Goal: Information Seeking & Learning: Learn about a topic

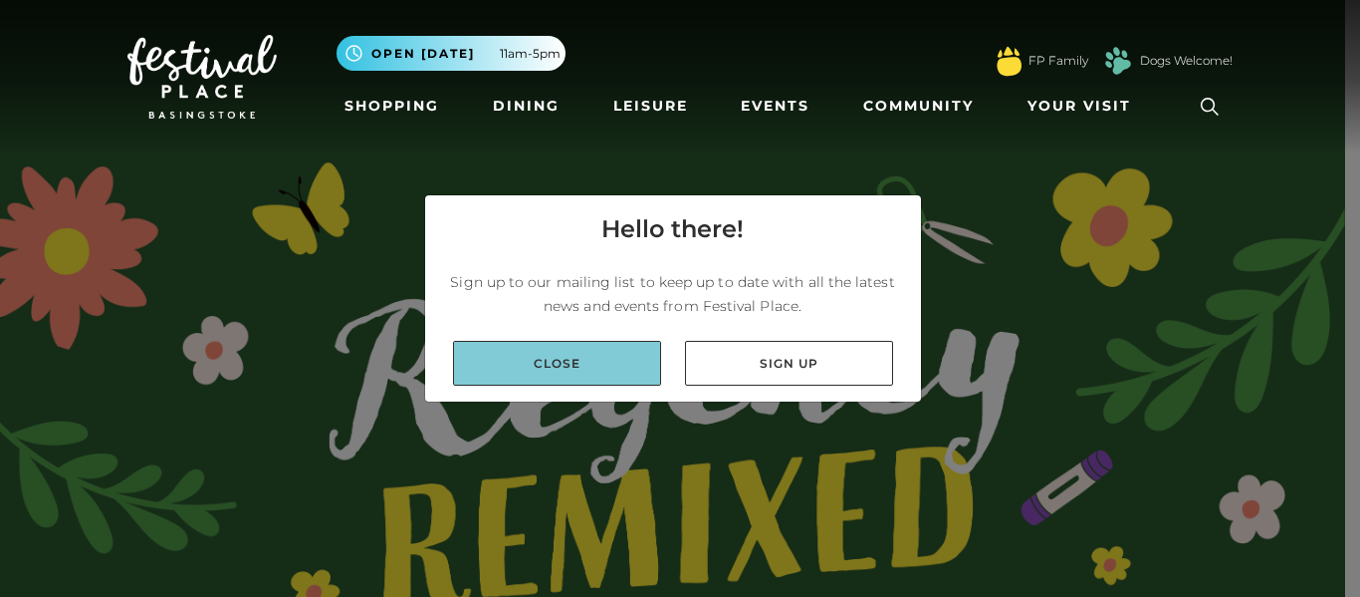
click at [538, 348] on link "Close" at bounding box center [557, 363] width 208 height 45
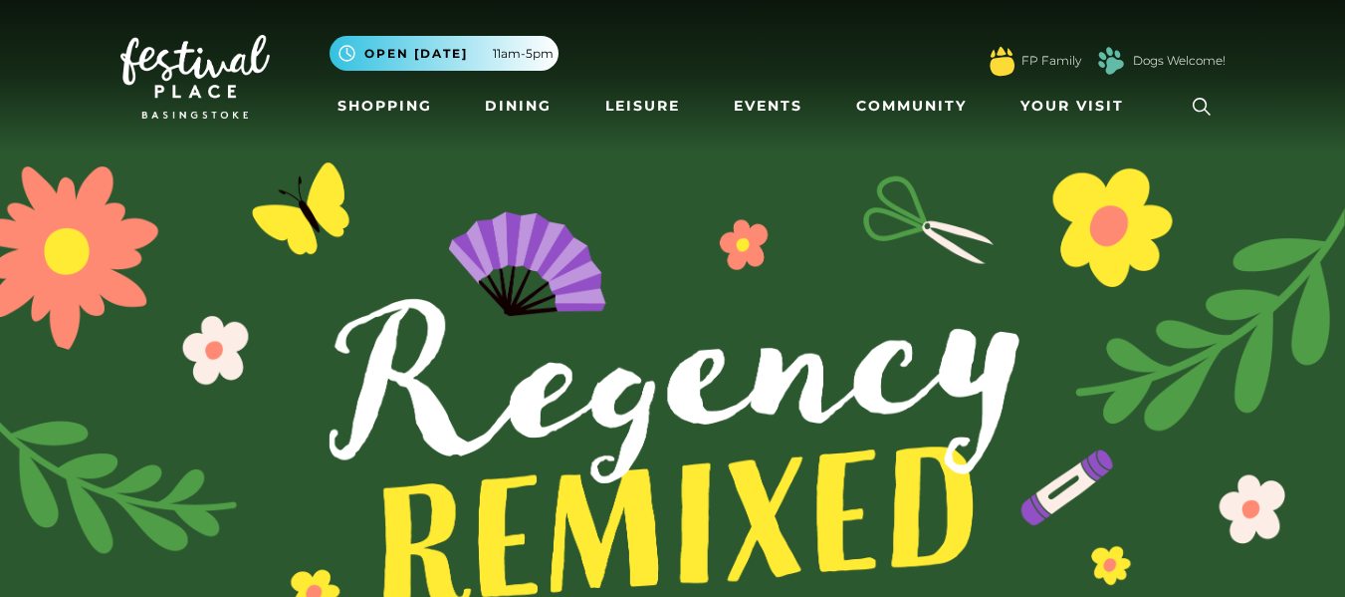
click at [1192, 100] on icon at bounding box center [1202, 107] width 30 height 30
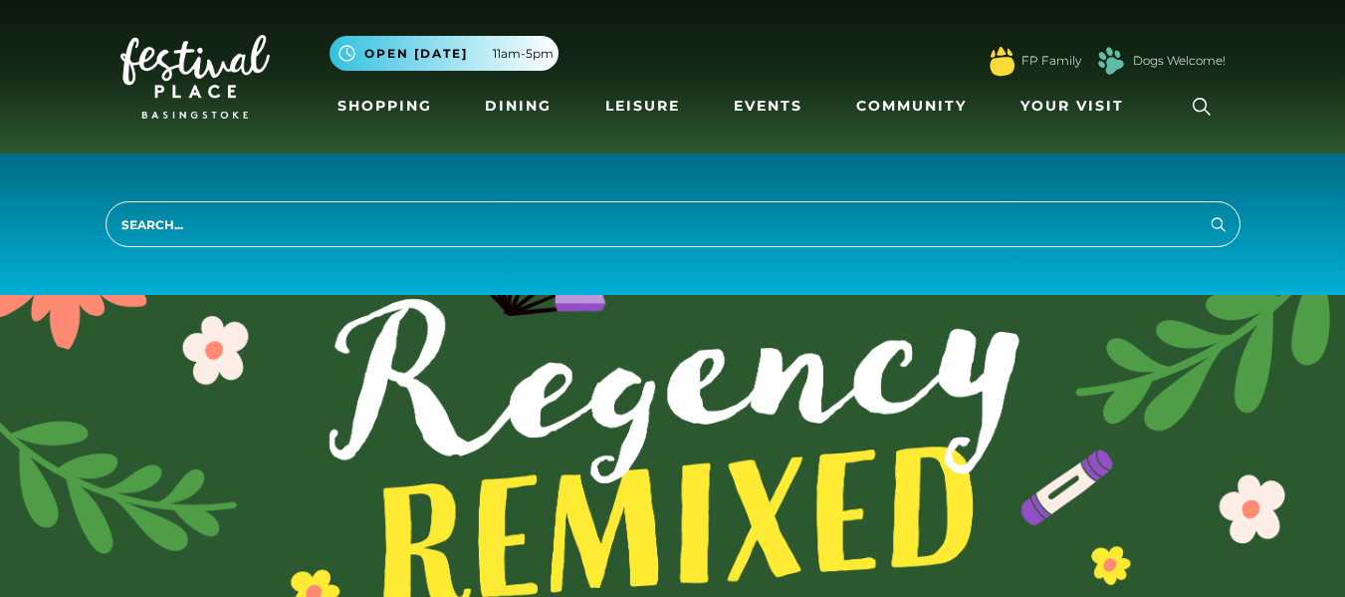
click at [901, 208] on input "search" at bounding box center [673, 224] width 1135 height 46
click at [903, 210] on input "search" at bounding box center [673, 224] width 1135 height 46
type input "jobs"
click at [1207, 211] on button "Search" at bounding box center [1219, 223] width 24 height 25
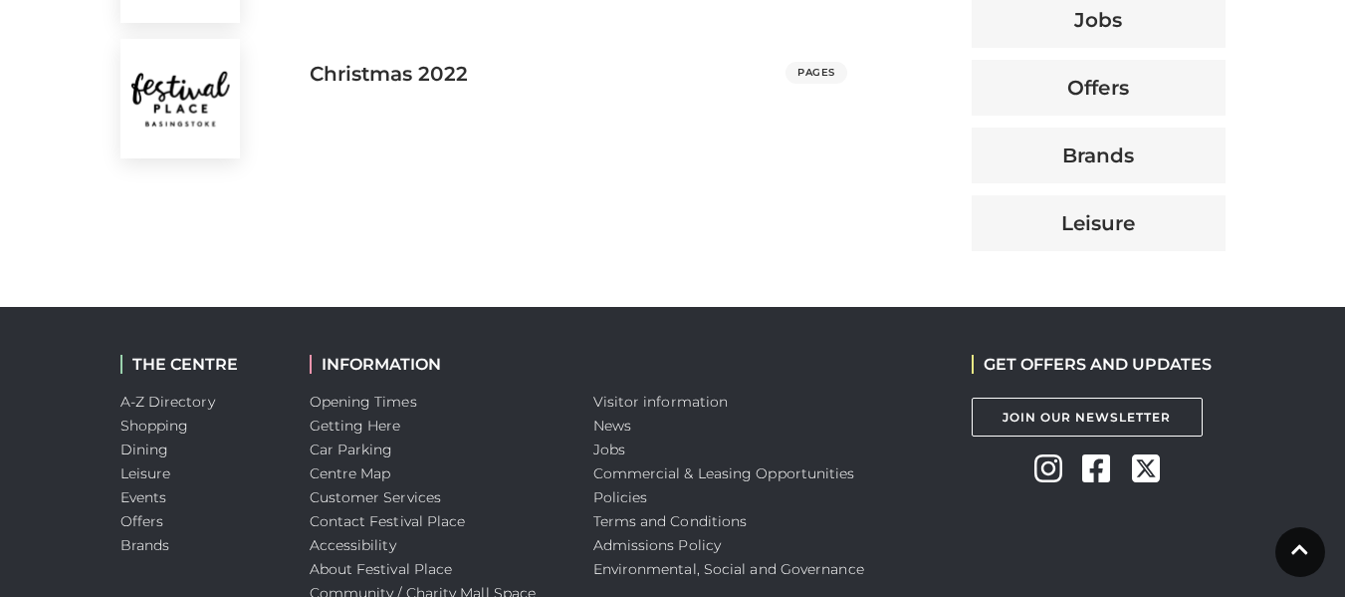
scroll to position [1151, 0]
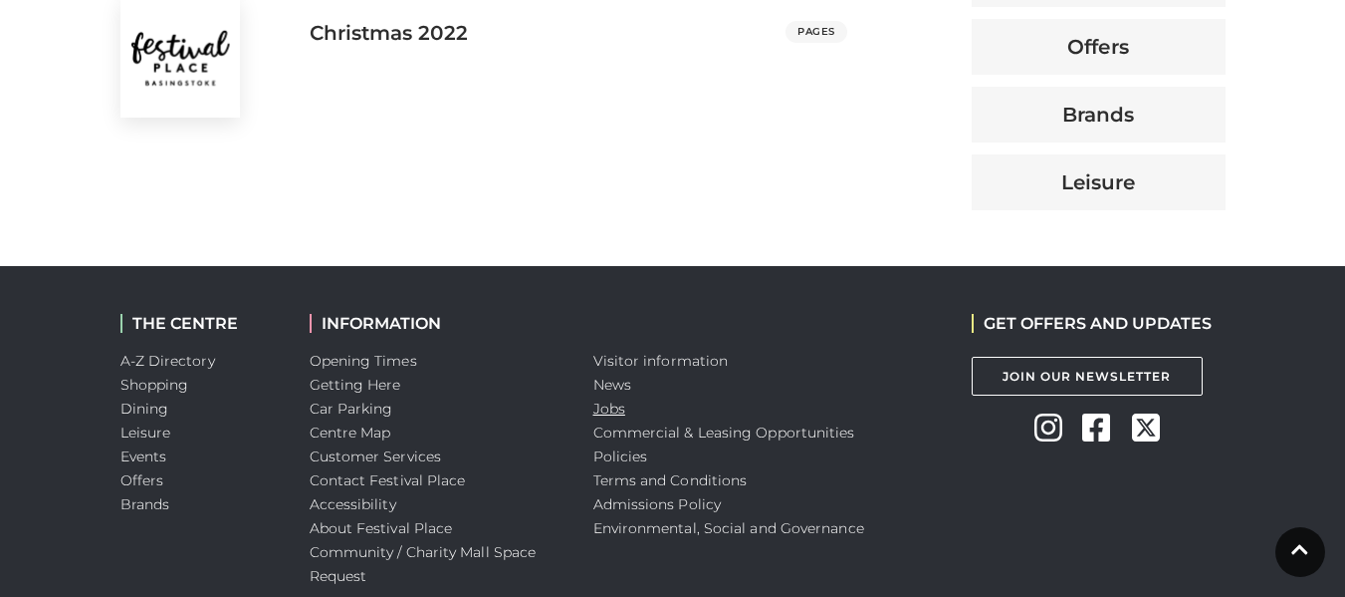
click at [598, 407] on link "Jobs" at bounding box center [610, 408] width 32 height 18
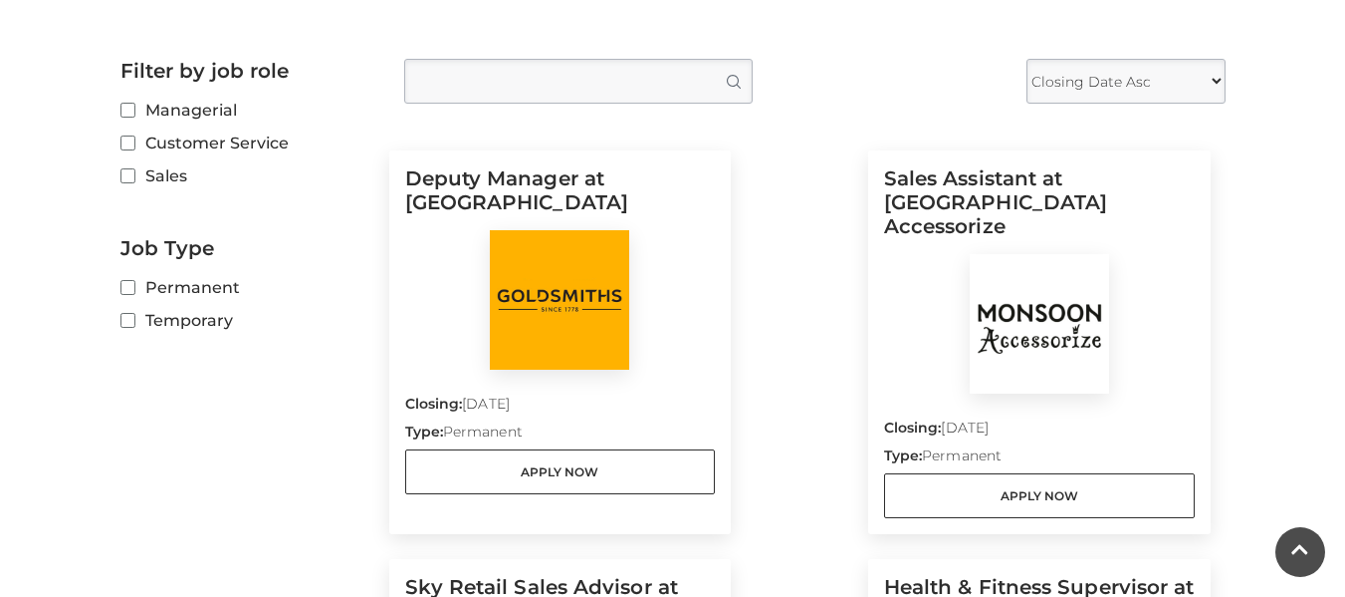
scroll to position [518, 0]
click at [1019, 310] on img at bounding box center [1039, 324] width 139 height 139
click at [979, 304] on img at bounding box center [1039, 324] width 139 height 139
click at [973, 335] on img at bounding box center [1039, 324] width 139 height 139
click at [973, 339] on img at bounding box center [1039, 324] width 139 height 139
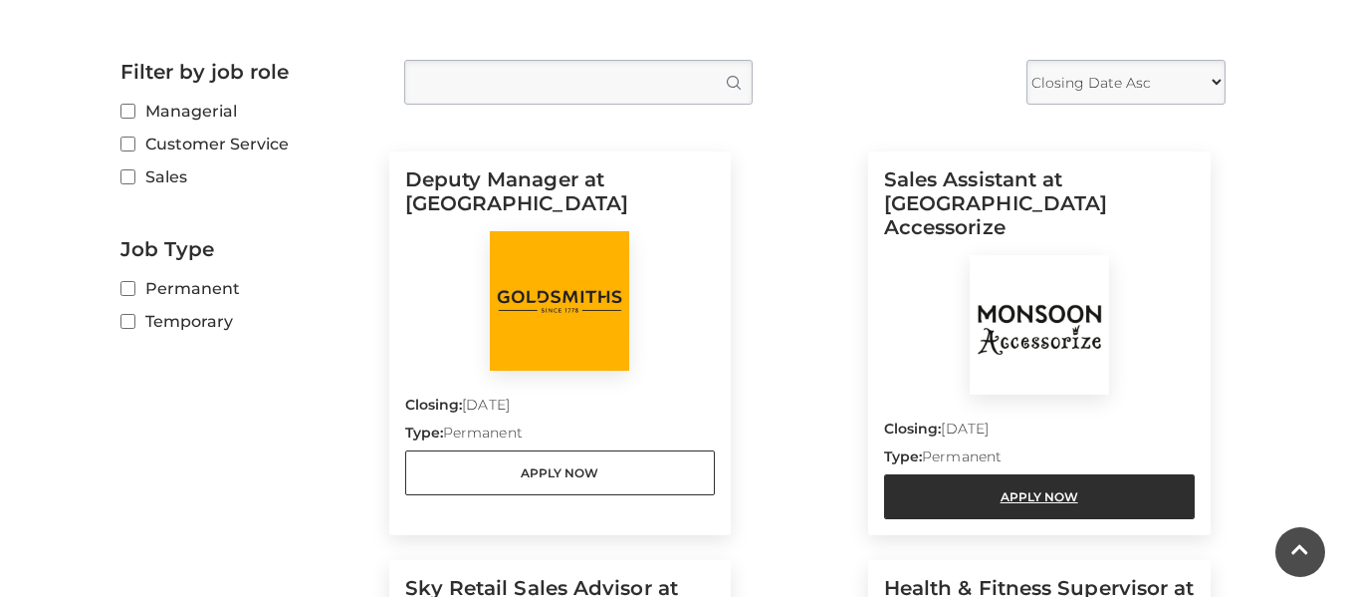
click at [990, 477] on link "Apply Now" at bounding box center [1039, 496] width 311 height 45
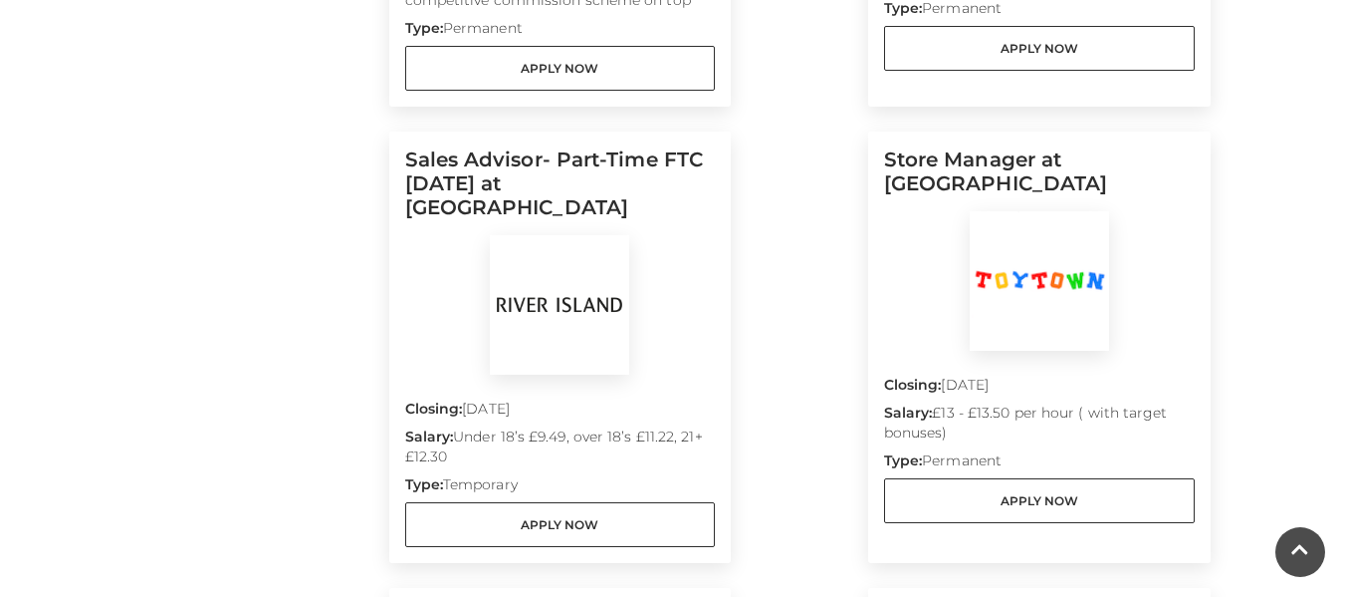
scroll to position [1394, 0]
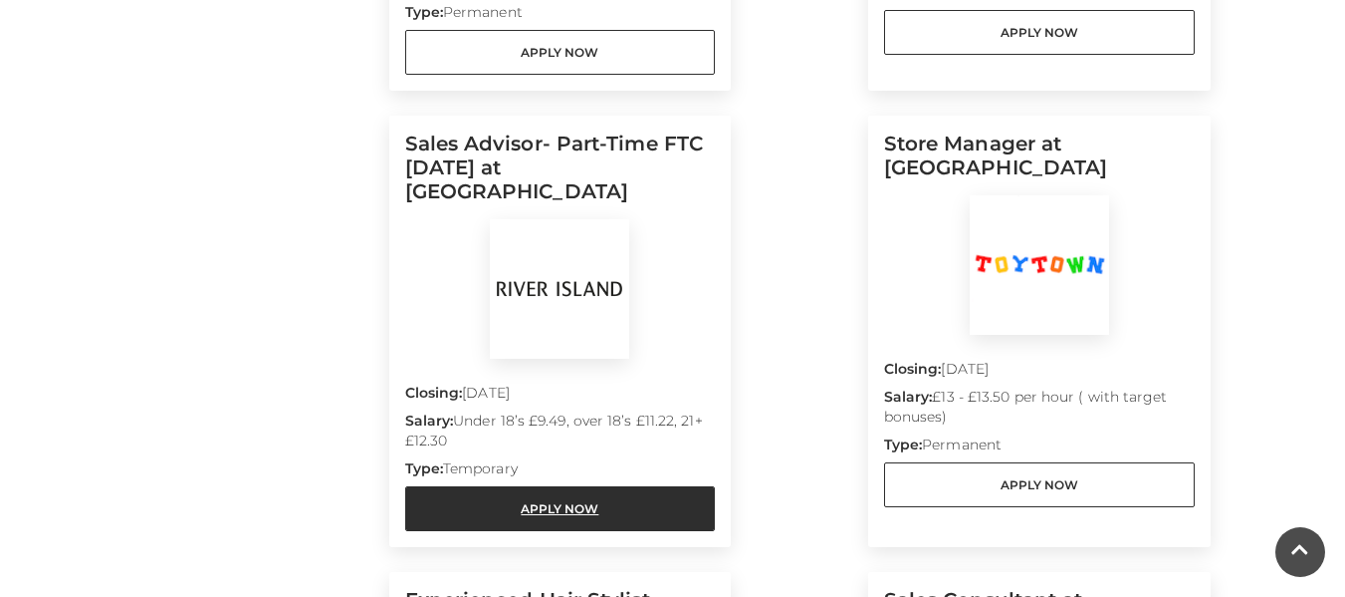
click at [525, 486] on link "Apply Now" at bounding box center [560, 508] width 311 height 45
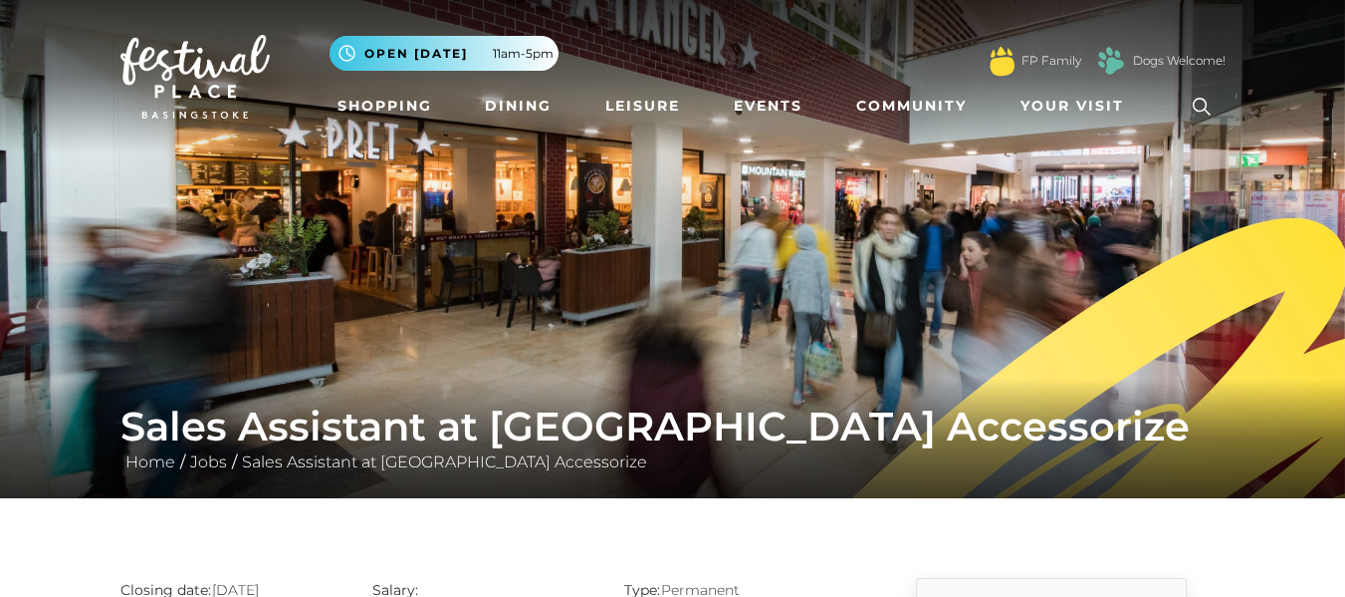
click at [454, 200] on img at bounding box center [672, 249] width 1345 height 498
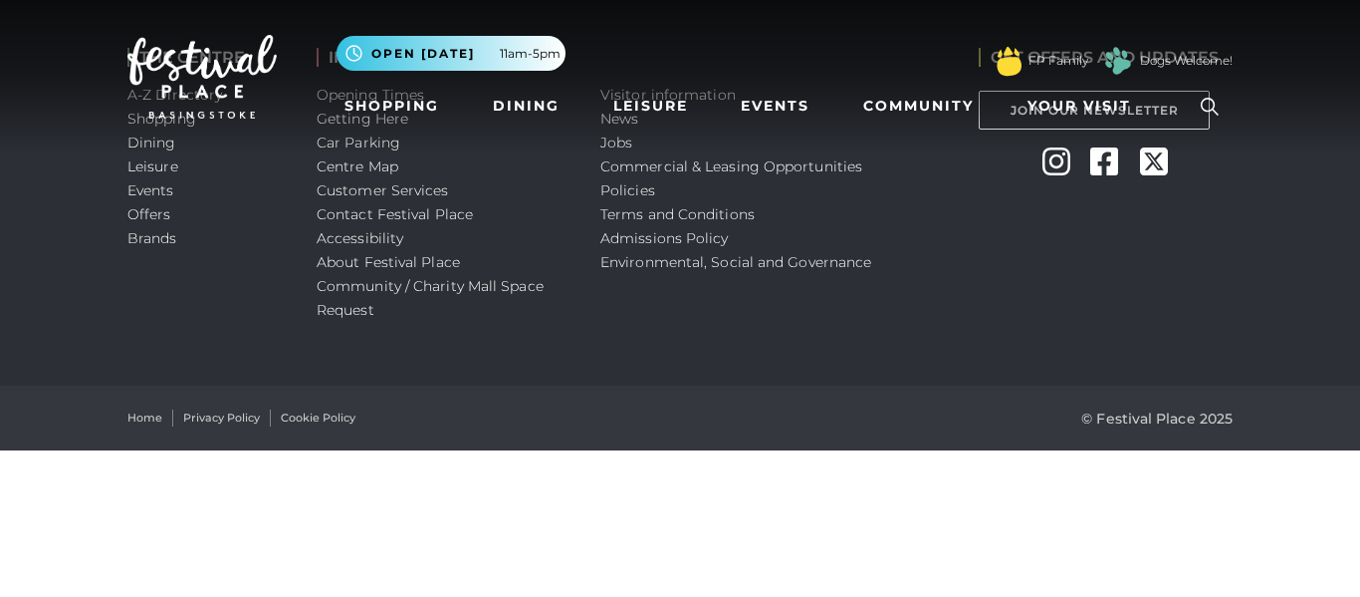
click at [1076, 289] on div "GET OFFERS AND UPDATES Join Our Newsletter Instagram Facebook Twitter" at bounding box center [1106, 192] width 284 height 385
click at [1144, 132] on nav "Toggle navigation .st5{fill:none;stroke:#FFFFFF;stroke-width:2.29;stroke-miterl…" at bounding box center [680, 76] width 1360 height 153
click at [1240, 182] on div "GET OFFERS AND UPDATES Join Our Newsletter Instagram Facebook Twitter" at bounding box center [1106, 192] width 284 height 385
